Goal: Go to known website: Go to known website

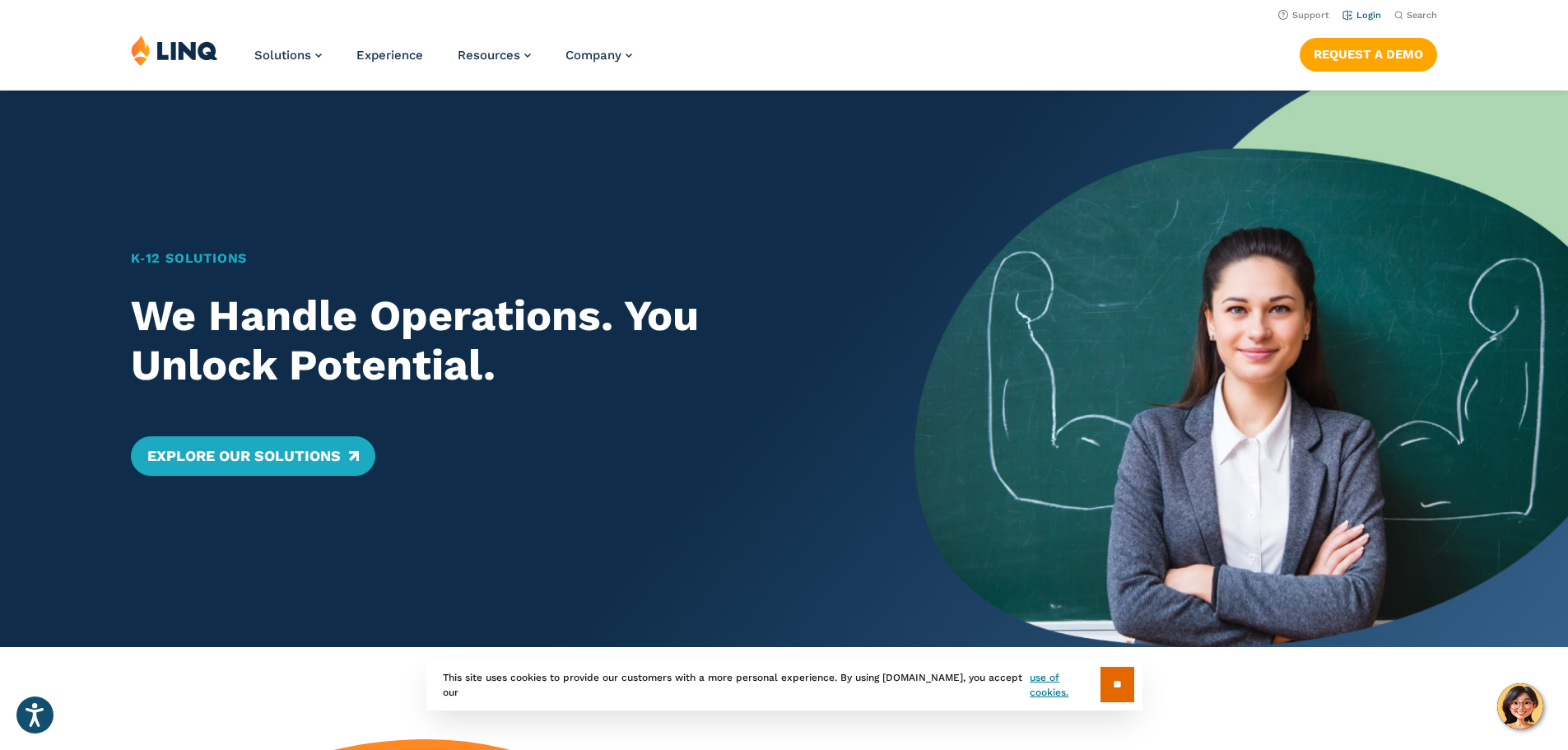
click at [1364, 14] on link "Login" at bounding box center [1362, 14] width 39 height 11
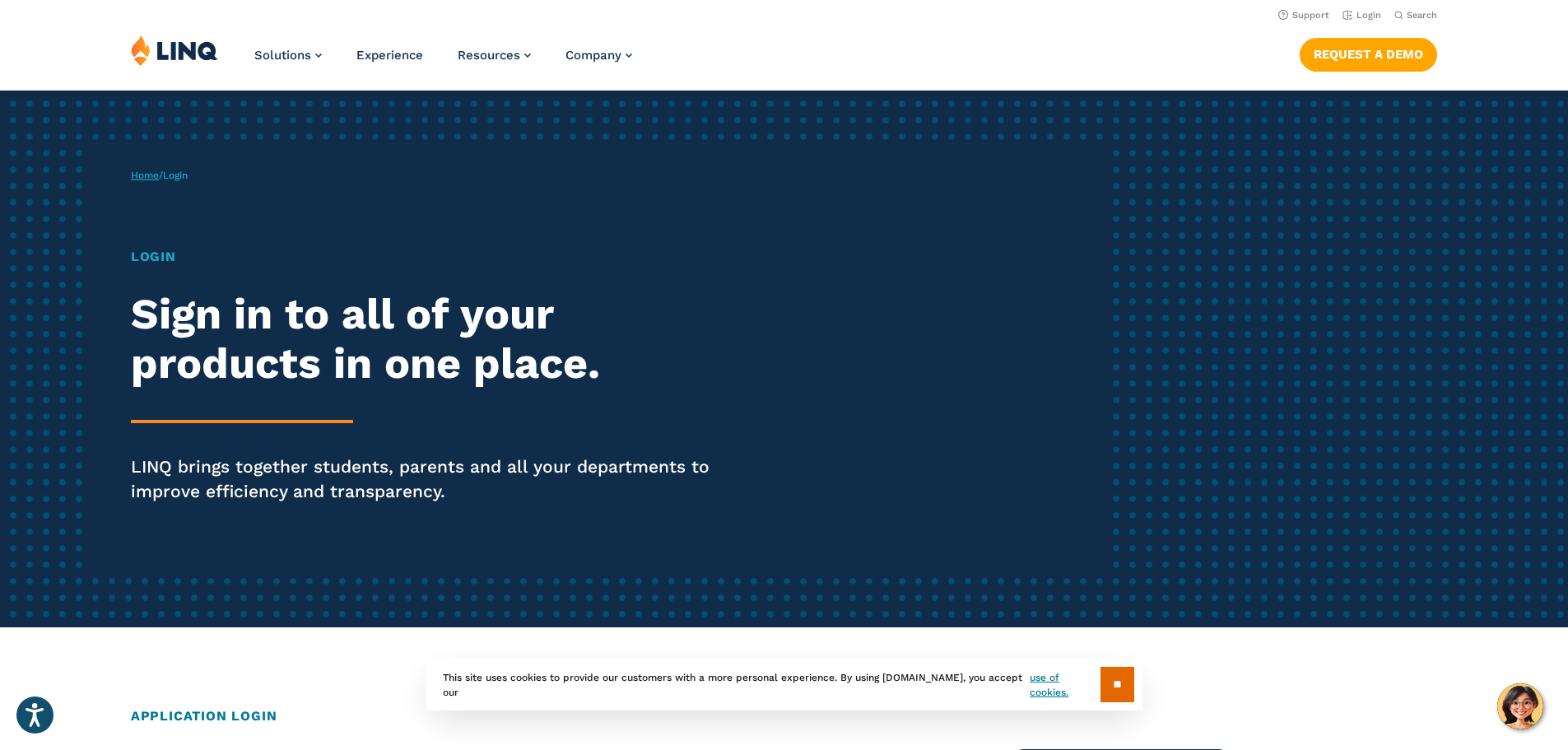
click at [142, 175] on link "Home" at bounding box center [144, 176] width 28 height 12
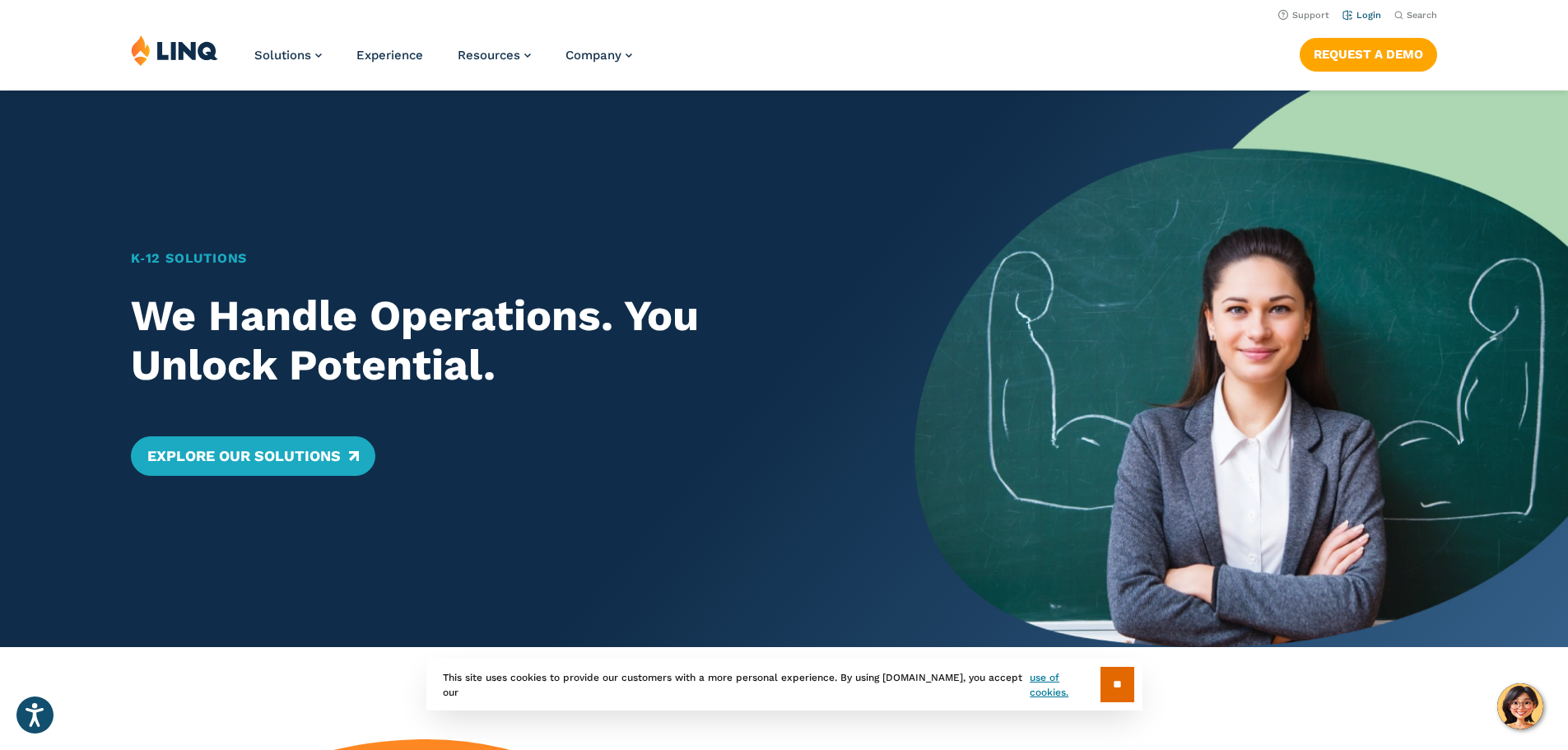
click at [1360, 13] on link "Login" at bounding box center [1362, 14] width 39 height 11
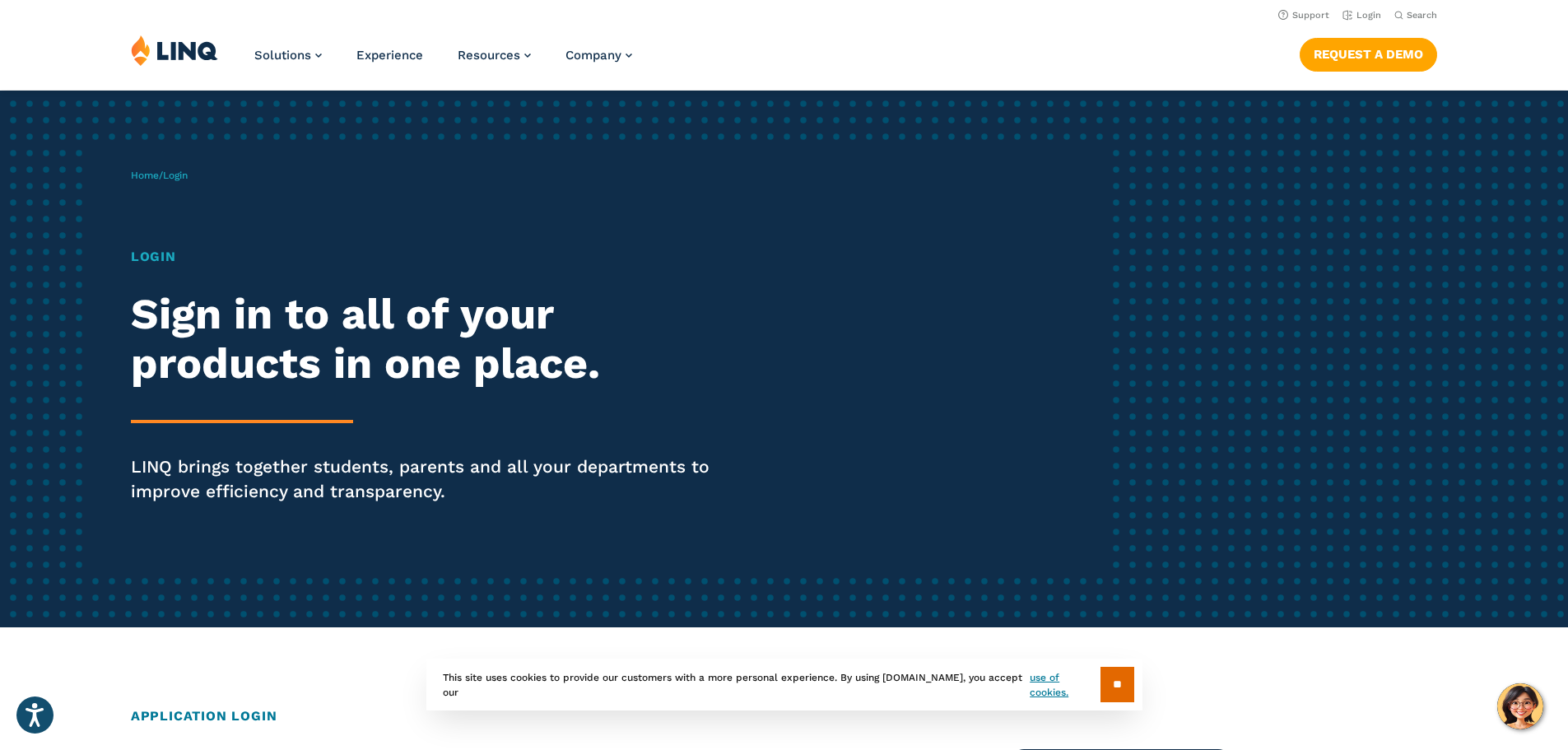
click at [185, 174] on span "Login" at bounding box center [176, 176] width 25 height 12
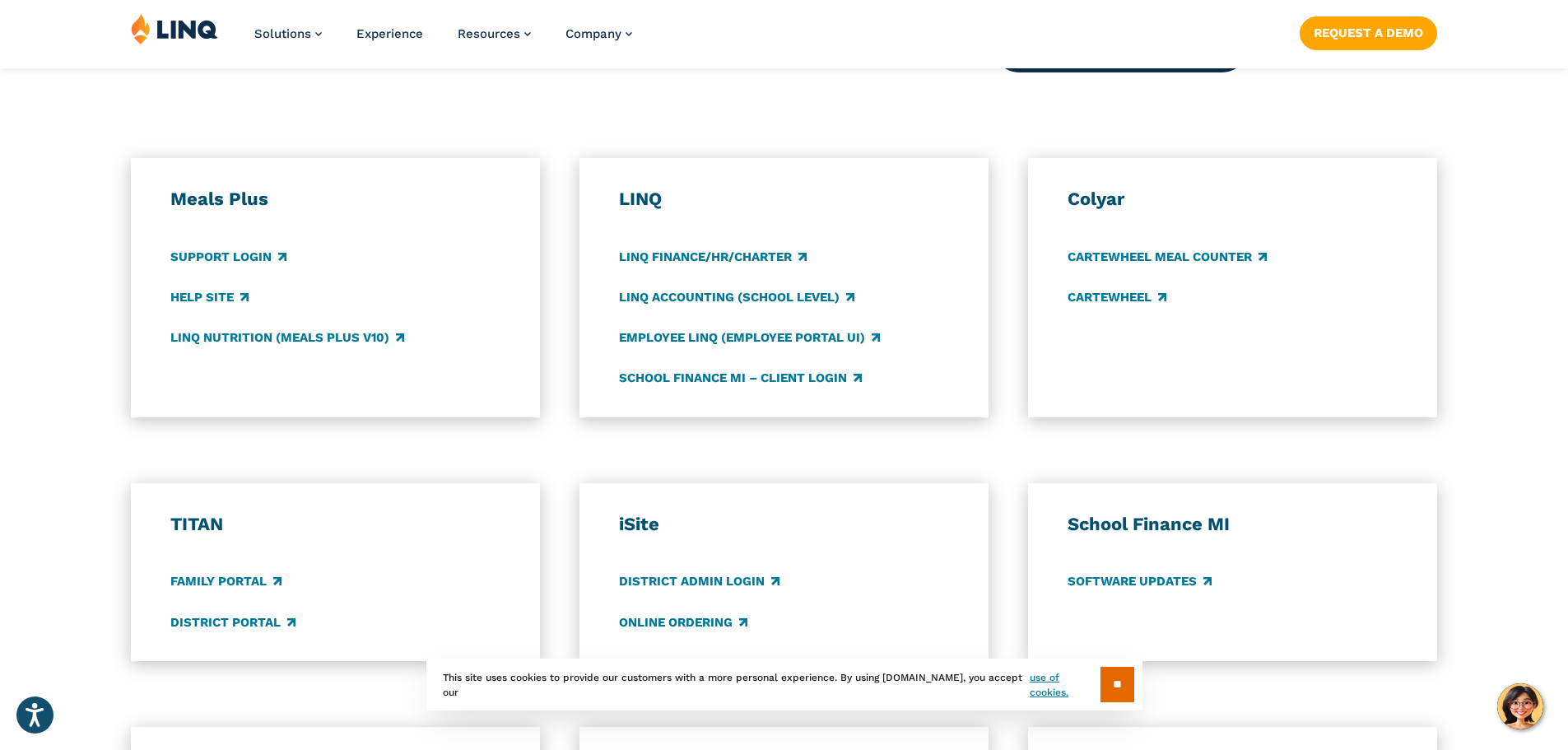
scroll to position [906, 0]
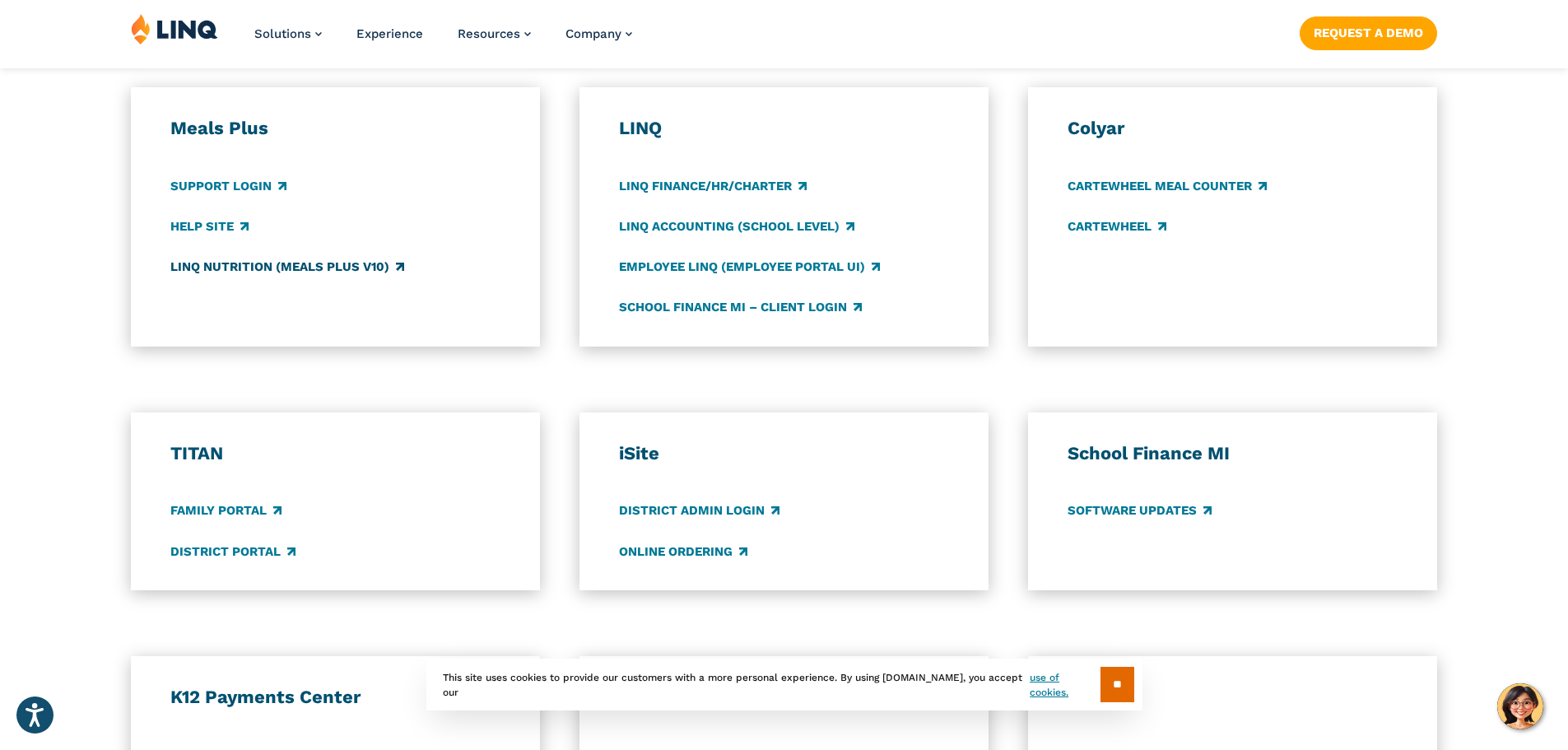
click at [235, 267] on link "LINQ Nutrition (Meals Plus v10)" at bounding box center [287, 267] width 234 height 18
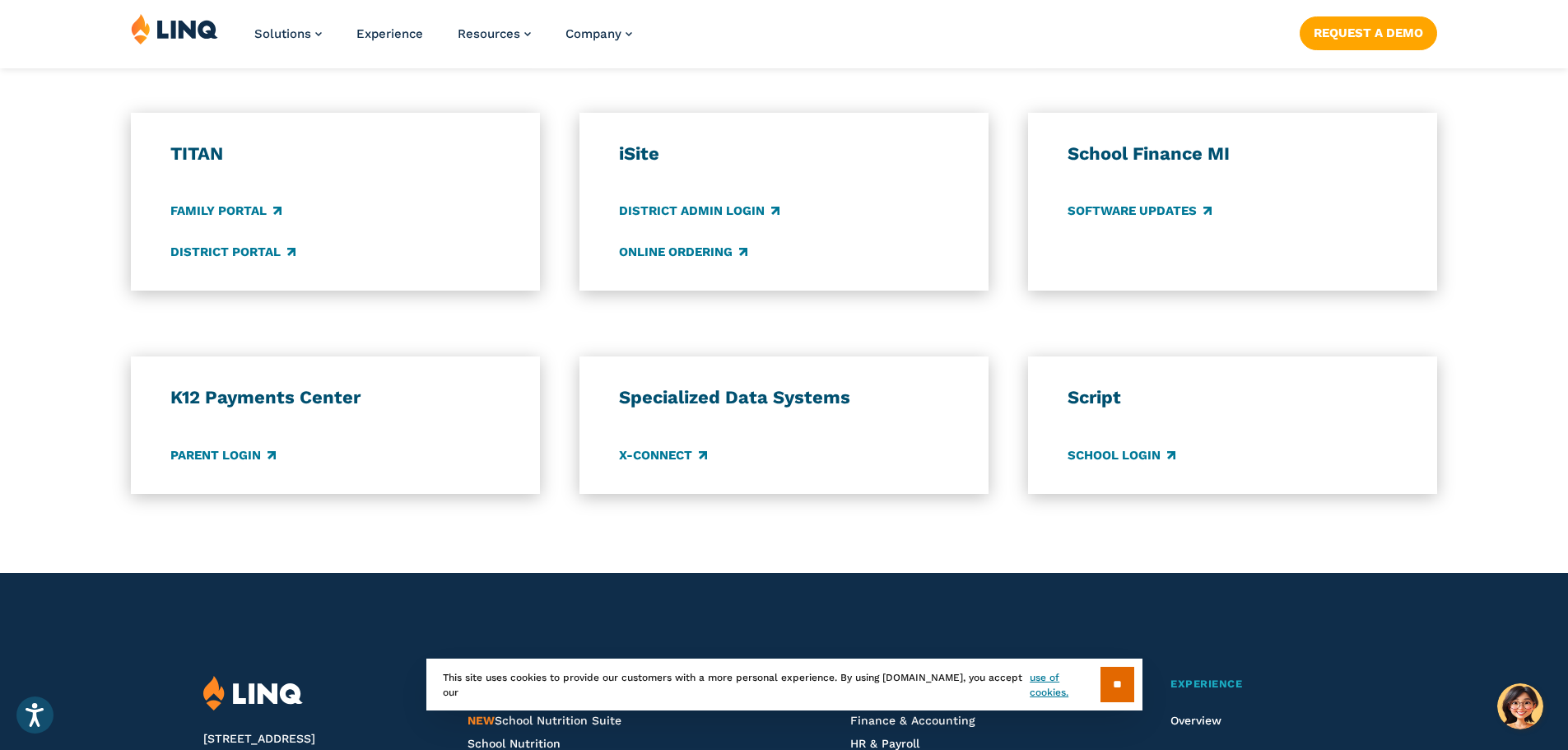
scroll to position [1235, 0]
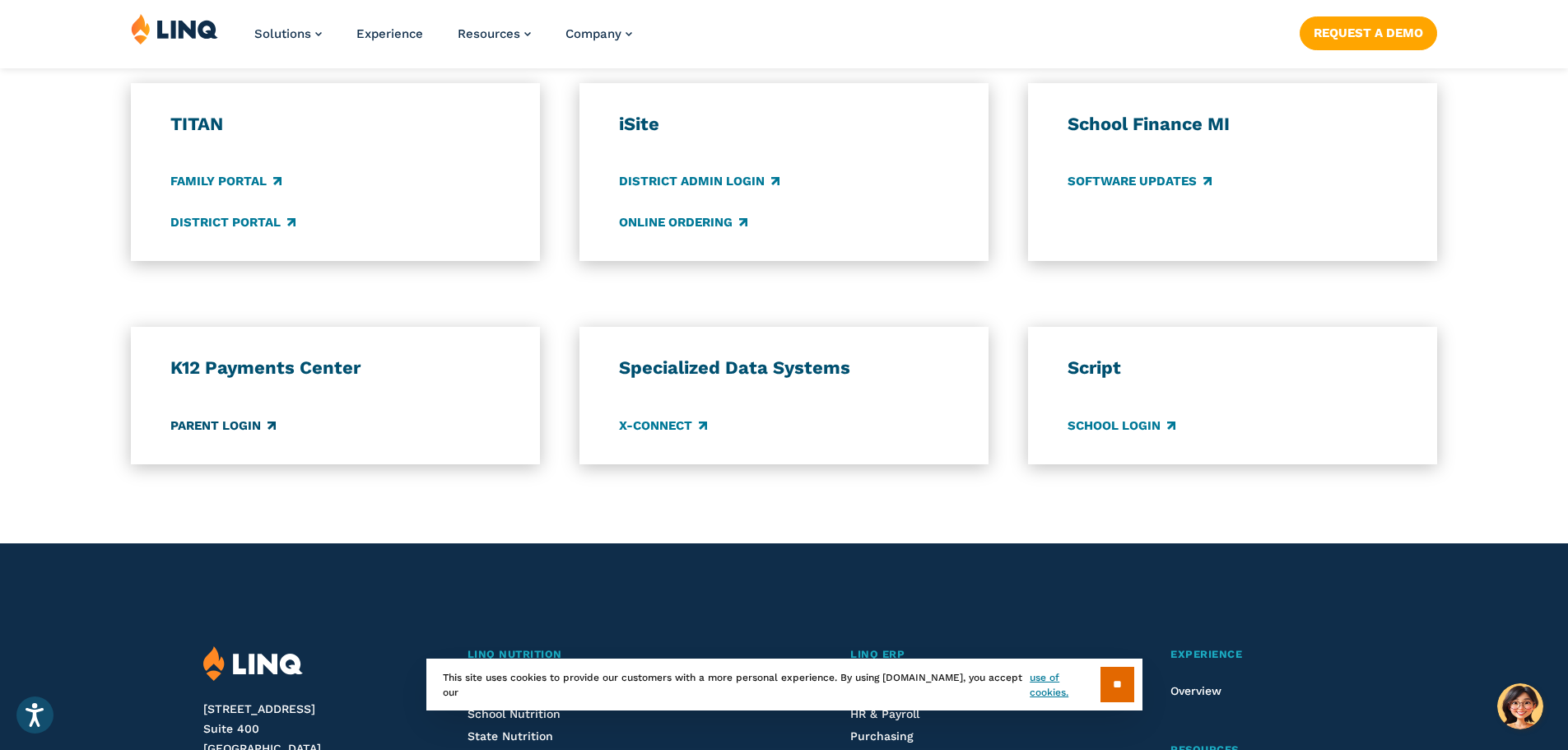
click at [240, 418] on link "Parent Login" at bounding box center [222, 425] width 105 height 18
